Goal: Task Accomplishment & Management: Manage account settings

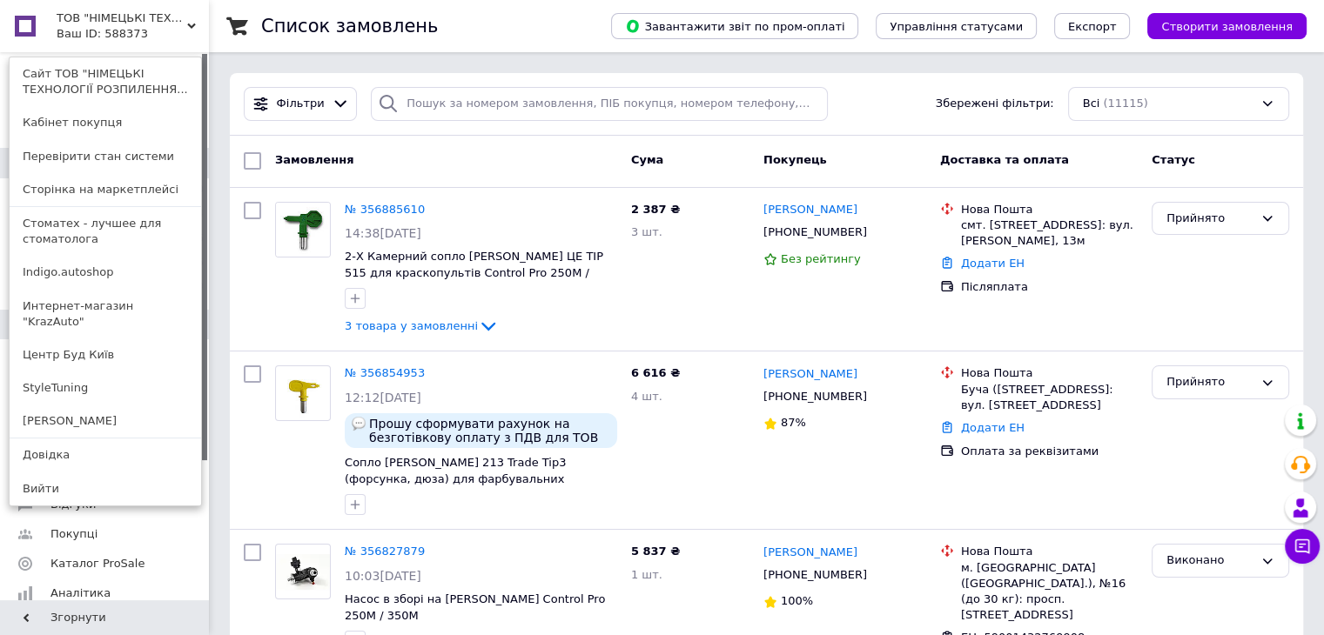
click at [118, 301] on link "Интернет-магазин "KrazAuto"" at bounding box center [105, 314] width 191 height 49
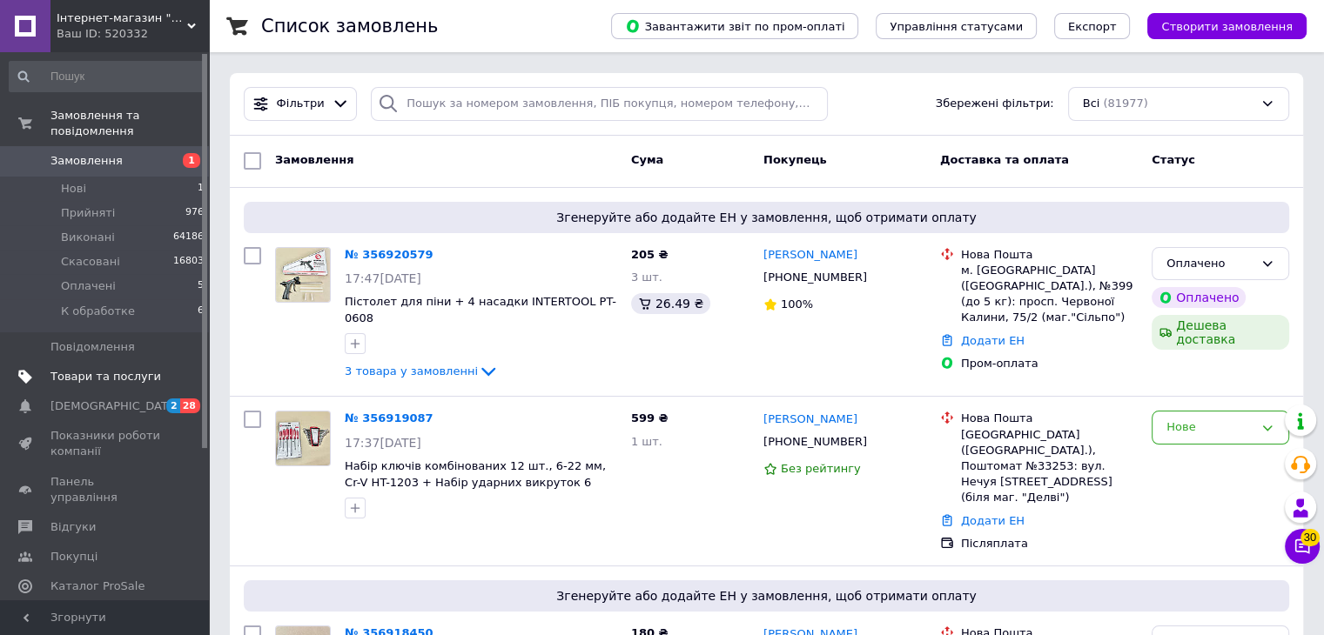
click at [104, 369] on span "Товари та послуги" at bounding box center [105, 377] width 111 height 16
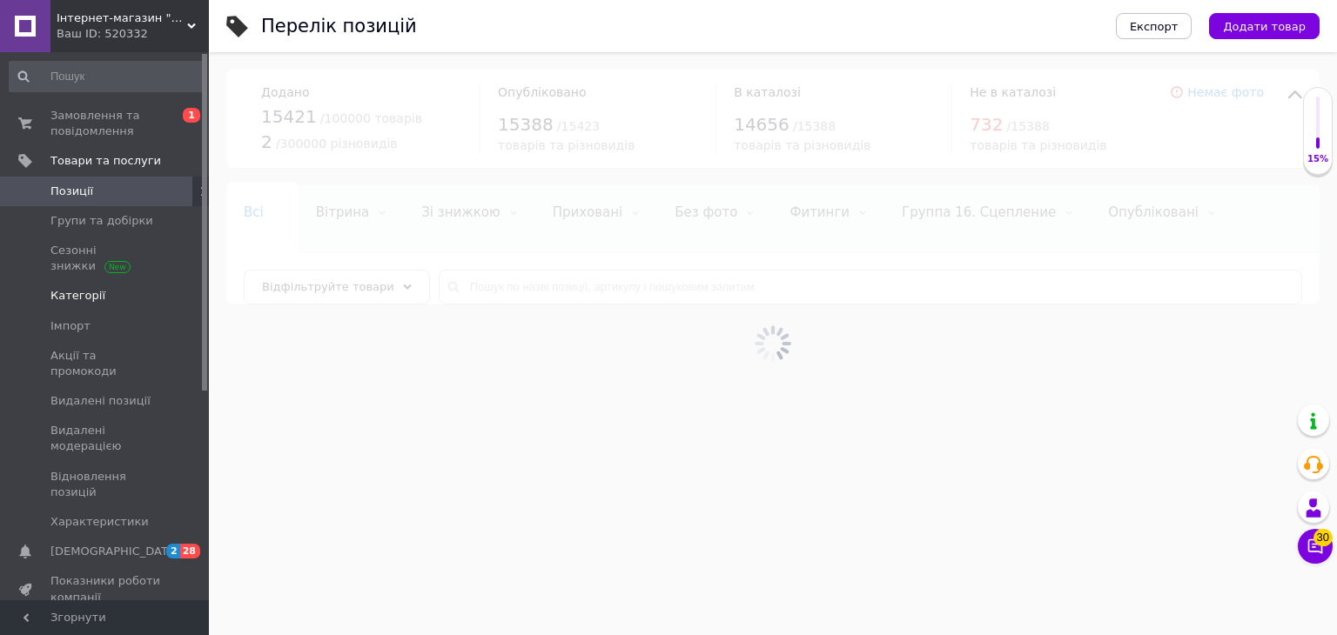
click at [84, 297] on span "Категорії" at bounding box center [77, 296] width 55 height 16
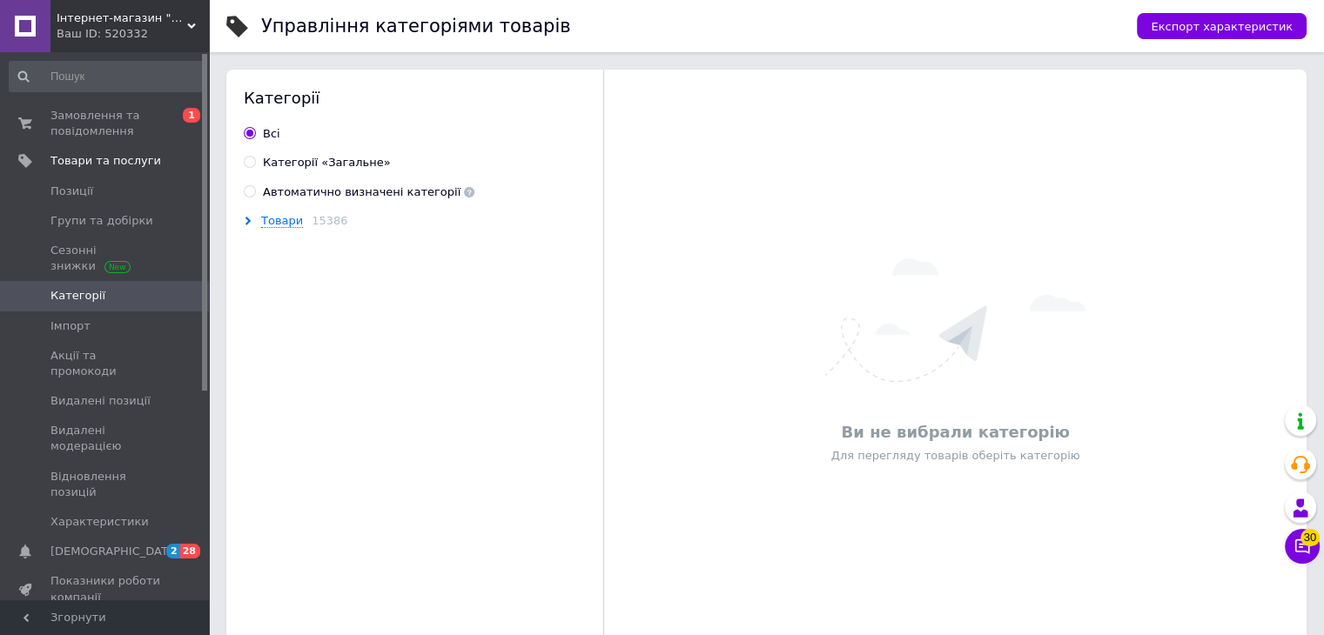
click at [249, 223] on icon at bounding box center [248, 221] width 9 height 9
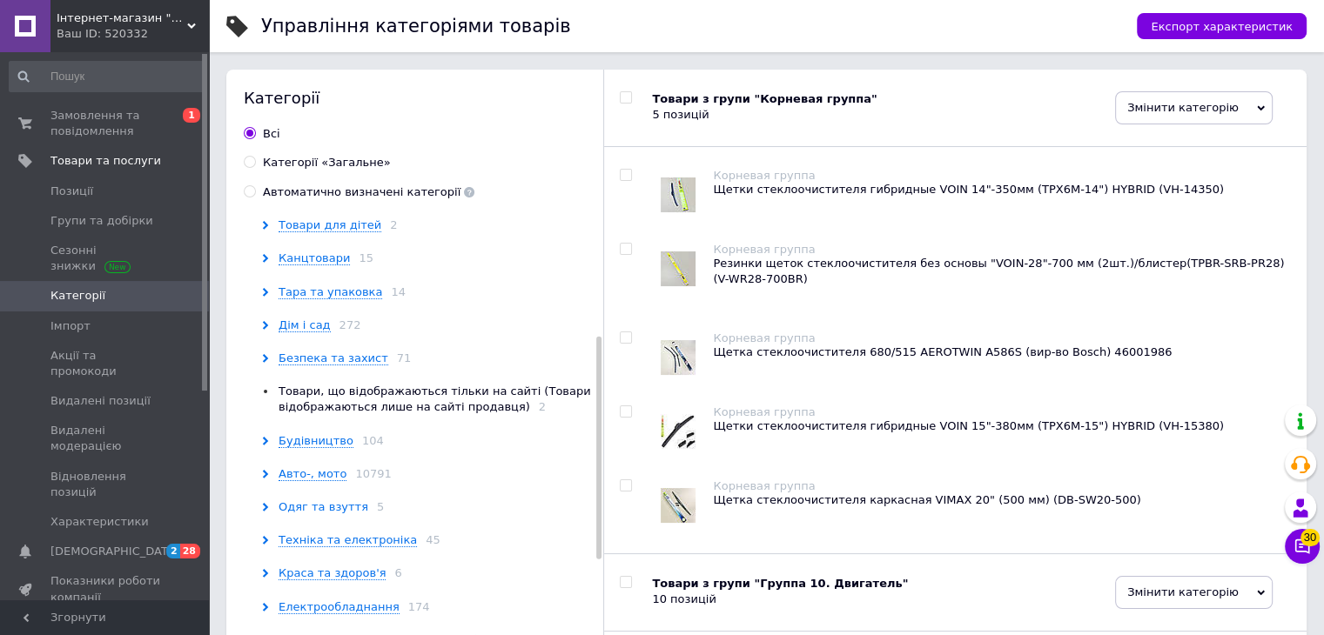
scroll to position [348, 0]
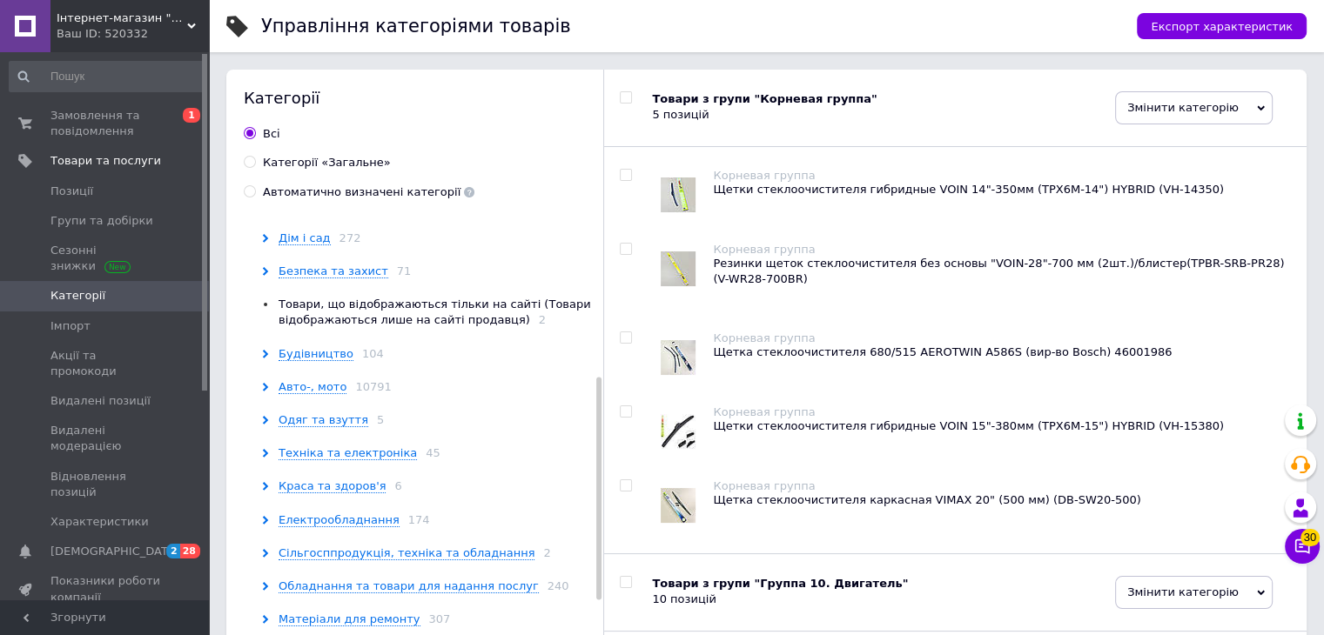
click at [267, 384] on icon at bounding box center [265, 387] width 9 height 9
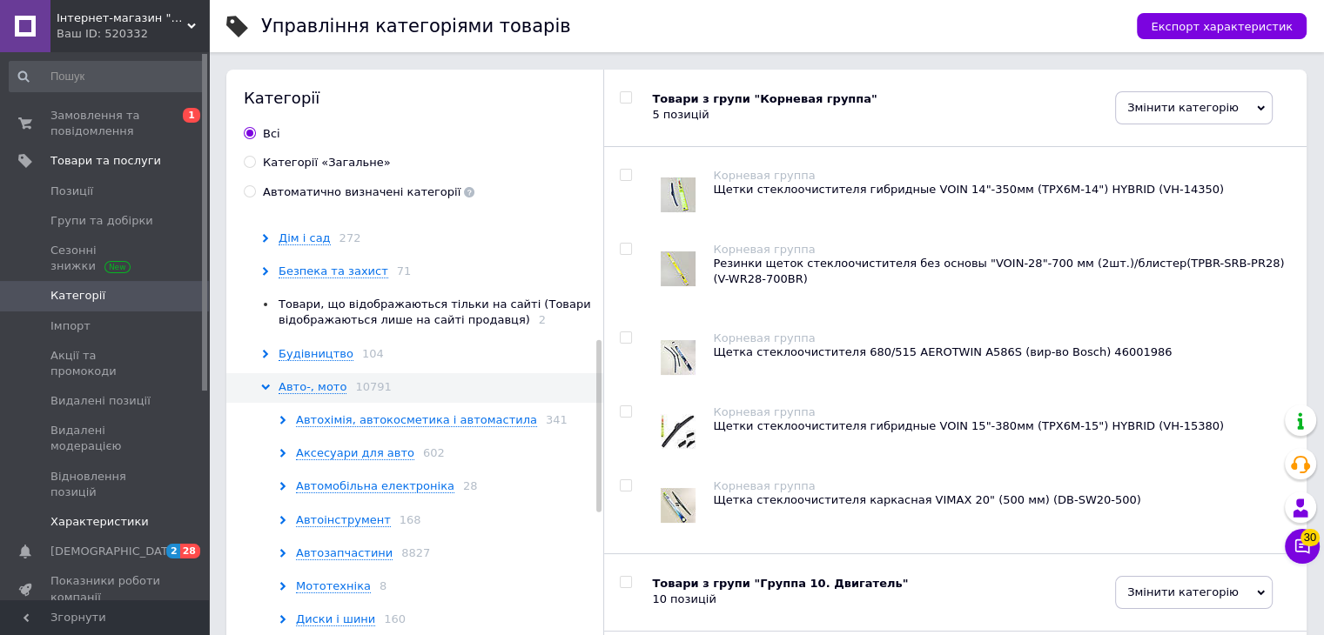
click at [104, 514] on span "Характеристики" at bounding box center [99, 522] width 98 height 16
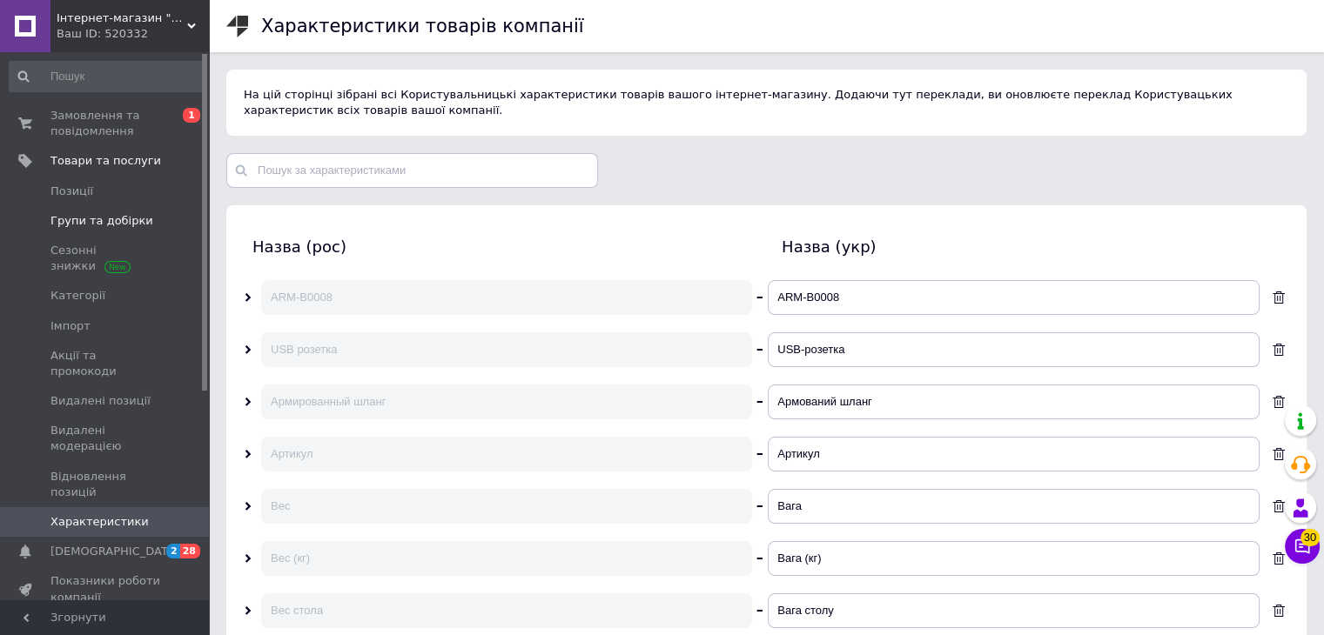
click at [107, 222] on span "Групи та добірки" at bounding box center [101, 221] width 103 height 16
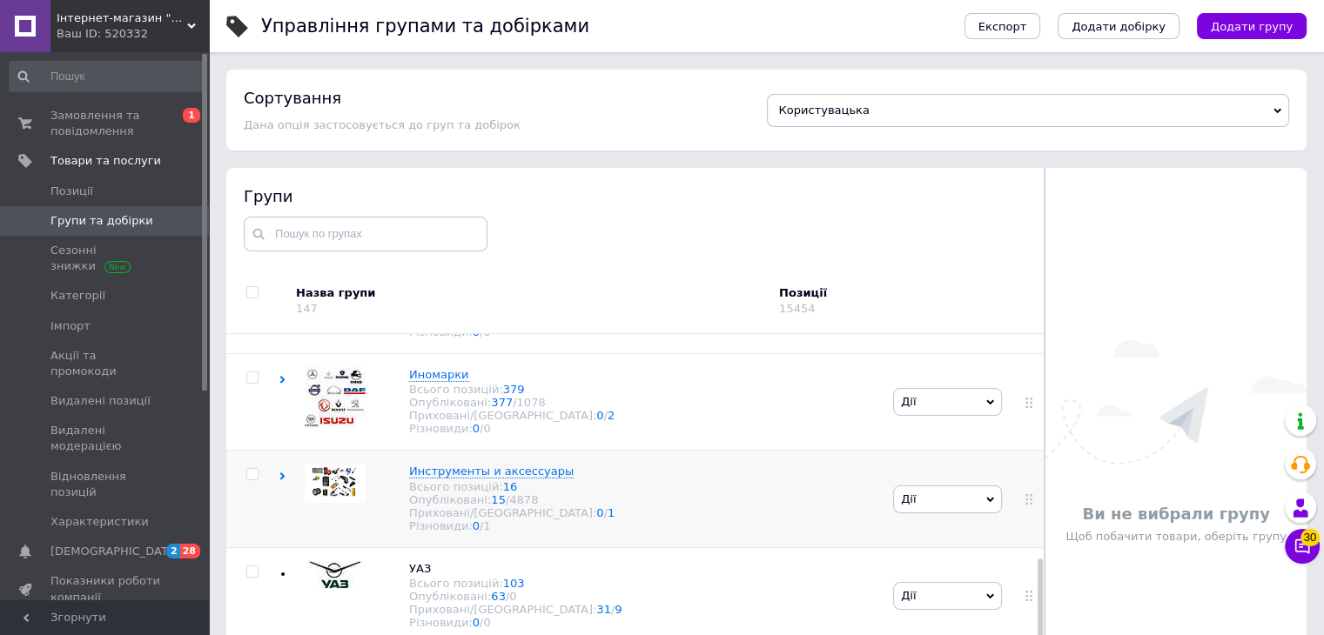
scroll to position [1131, 0]
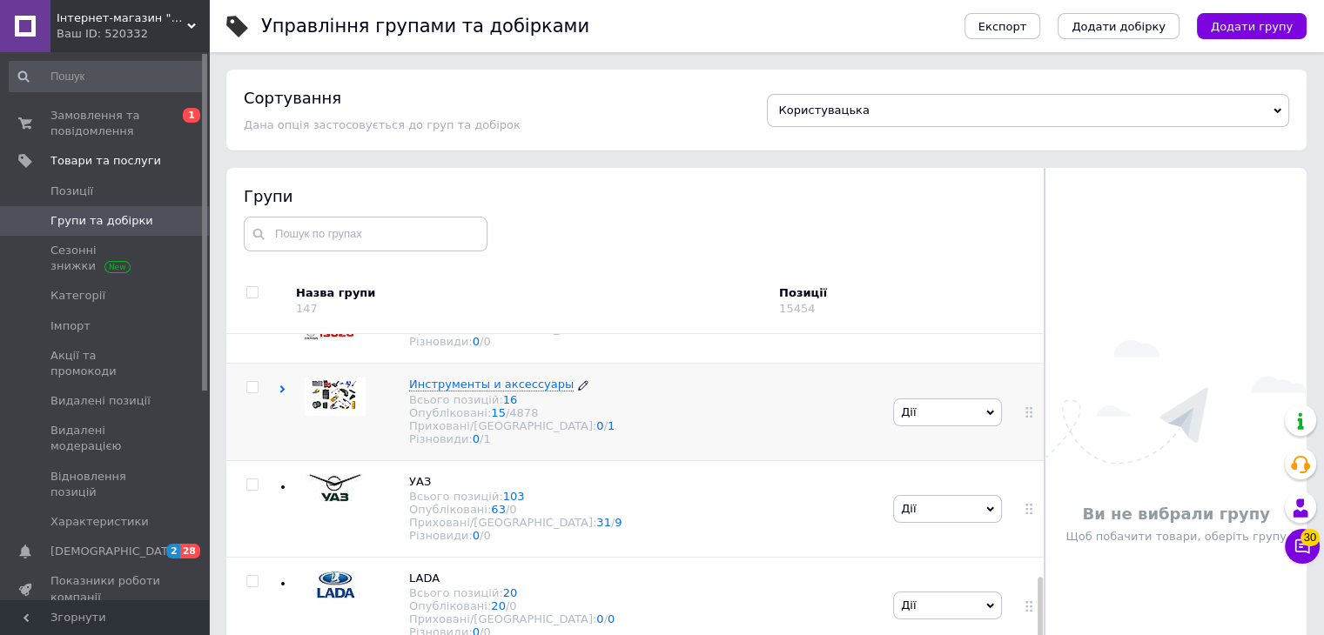
click at [453, 391] on span "Инструменты и аксессуары" at bounding box center [491, 384] width 164 height 13
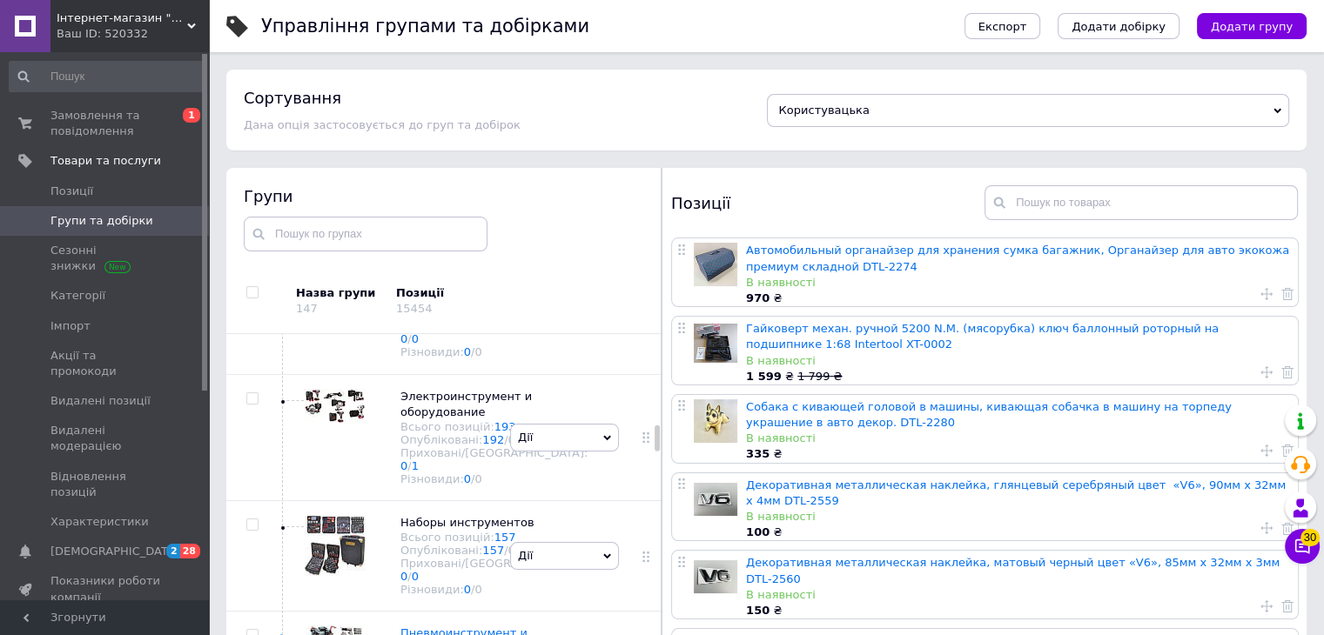
scroll to position [1704, 0]
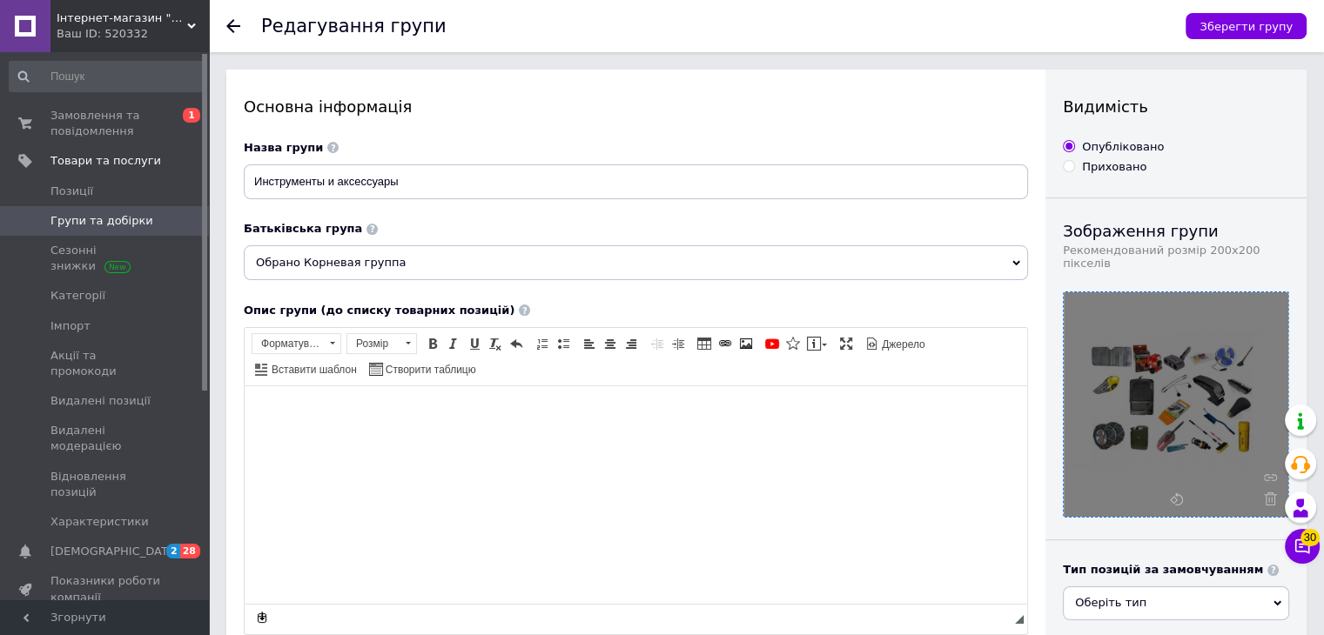
click at [1179, 385] on div at bounding box center [1175, 404] width 225 height 225
